Goal: Transaction & Acquisition: Purchase product/service

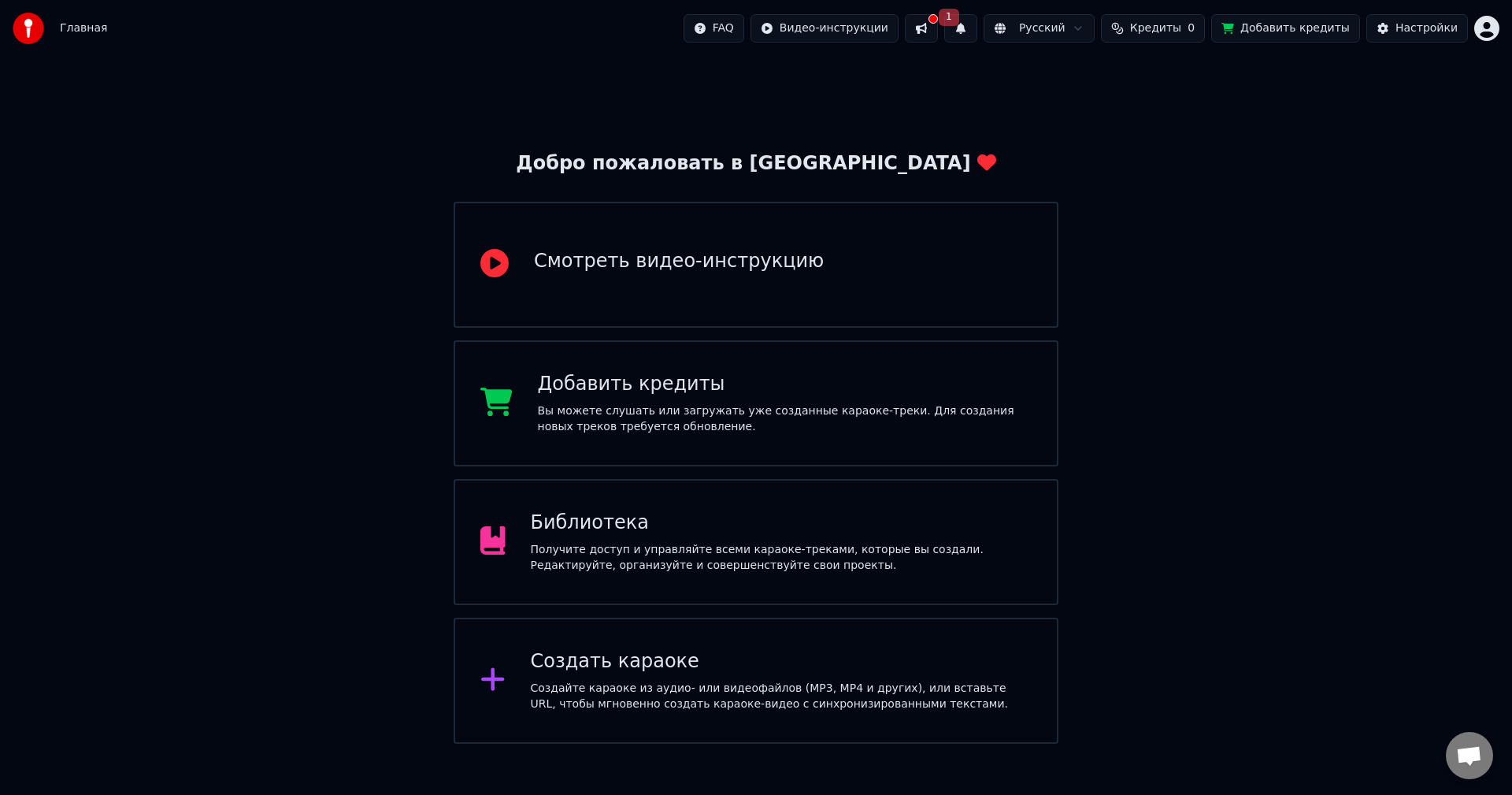
click at [938, 30] on button at bounding box center [921, 28] width 33 height 28
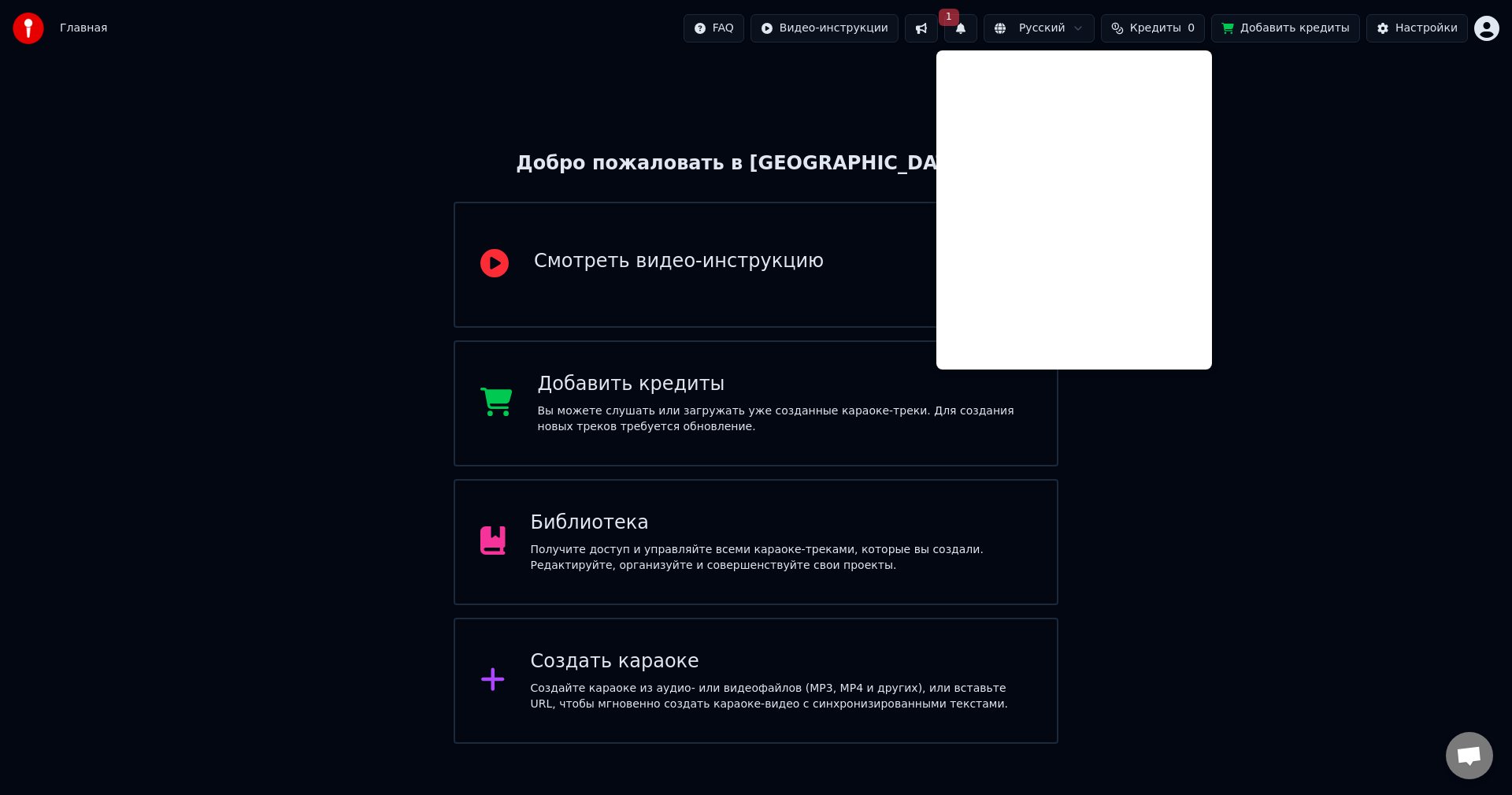
click at [978, 28] on button "1" at bounding box center [961, 28] width 33 height 28
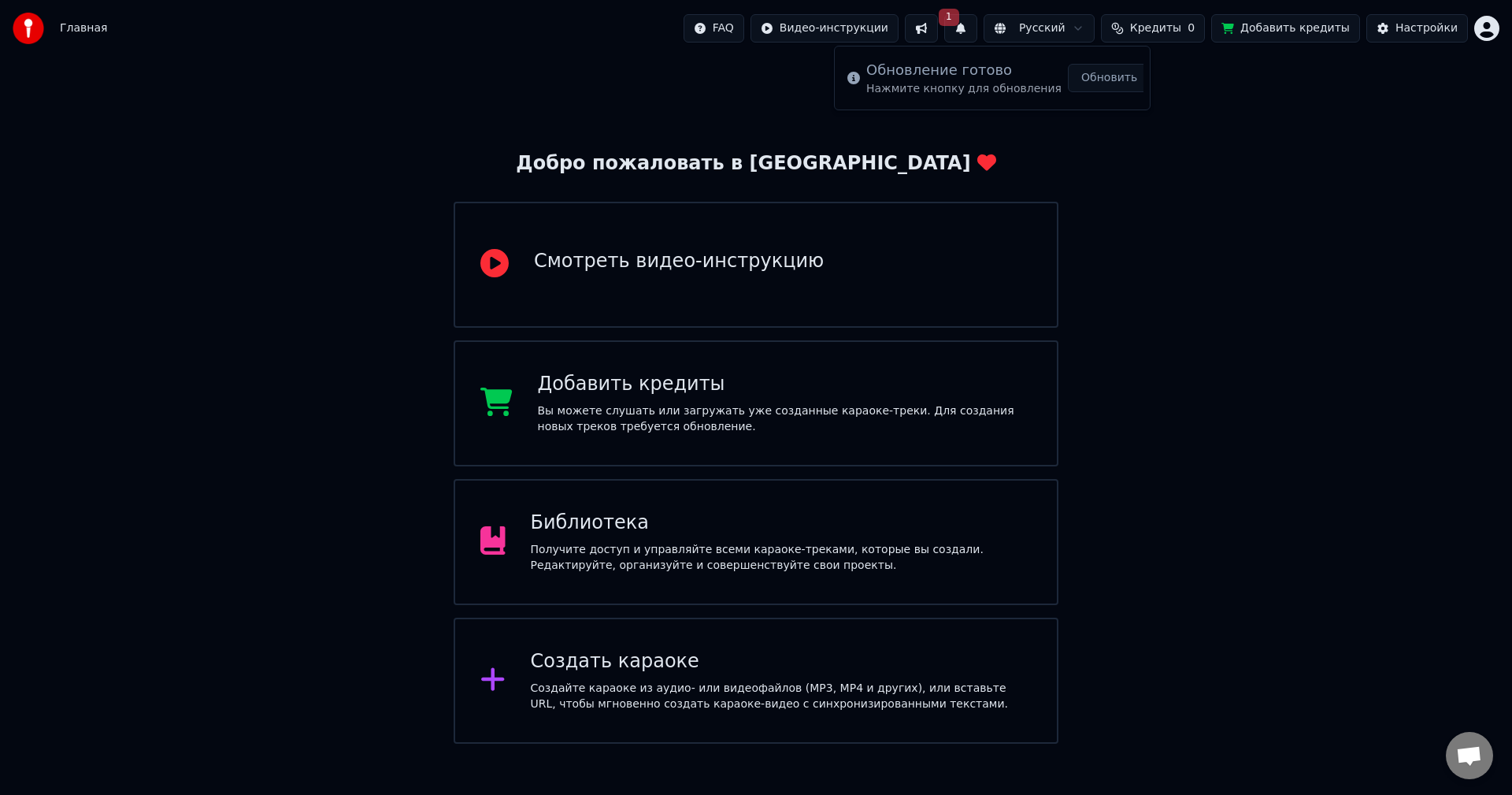
click at [1089, 79] on button "Обновить" at bounding box center [1109, 78] width 83 height 28
click at [1177, 33] on span "Кредиты" at bounding box center [1156, 28] width 51 height 16
click at [1188, 123] on button "Обновить" at bounding box center [1174, 118] width 95 height 28
click at [1075, 77] on th "Пополнить" at bounding box center [1074, 75] width 76 height 32
click at [1292, 21] on button "Добавить кредиты" at bounding box center [1285, 28] width 149 height 28
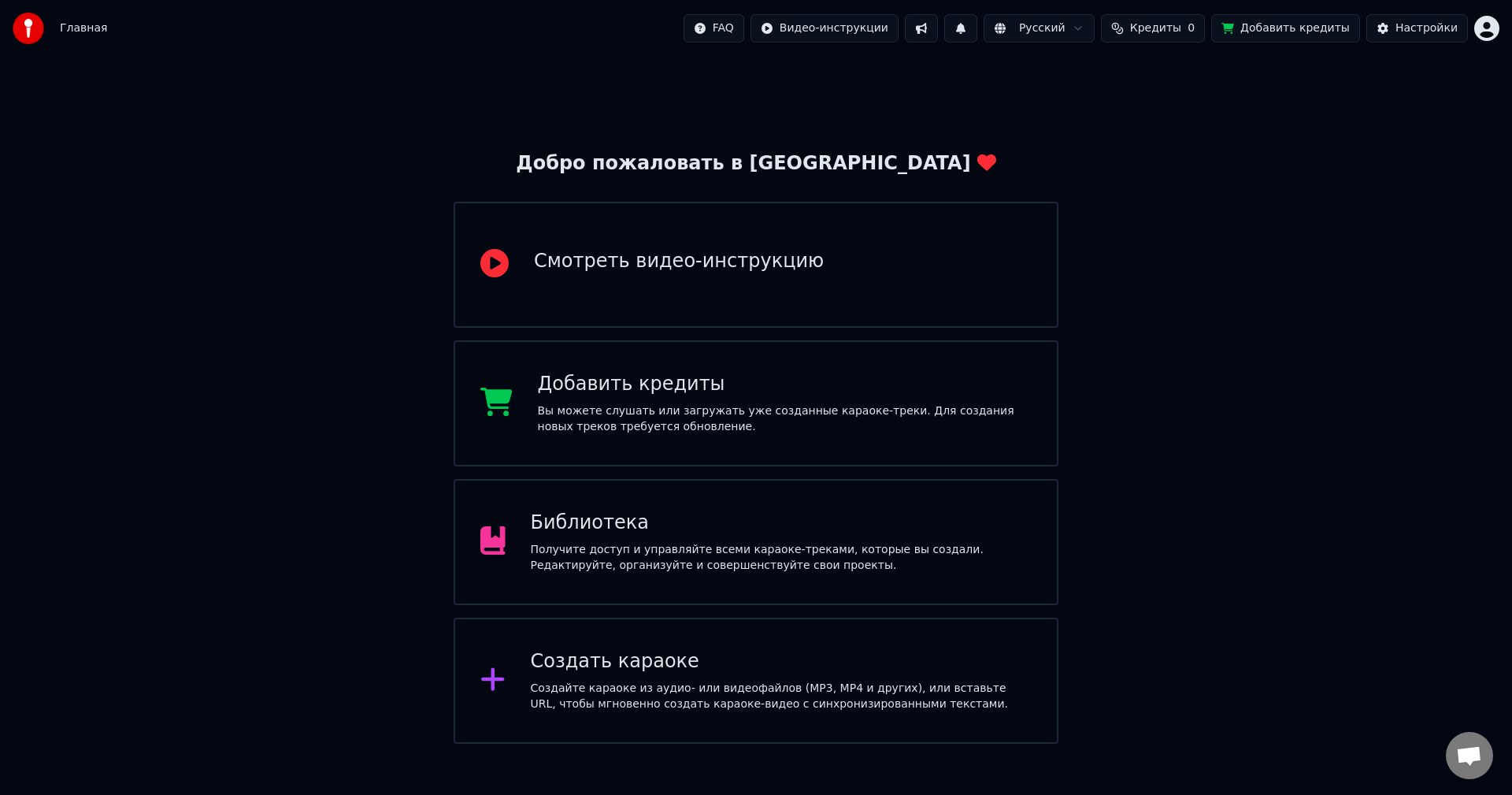
click at [722, 401] on div "Добавить кредиты Вы можете слушать или загружать уже созданные караоке-треки. Д…" at bounding box center [785, 404] width 495 height 63
click at [1480, 32] on html "Главная FAQ Видео-инструкции Русский Кредиты 0 Добавить кредиты Настройки Добро…" at bounding box center [756, 372] width 1512 height 744
click at [1382, 94] on span "Оплата" at bounding box center [1380, 102] width 42 height 16
